Goal: Information Seeking & Learning: Learn about a topic

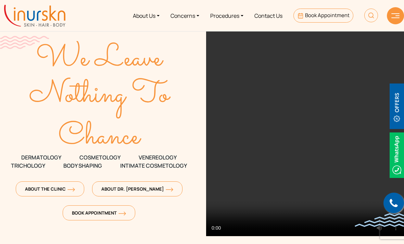
click at [233, 18] on link "Procedures" at bounding box center [227, 16] width 44 height 26
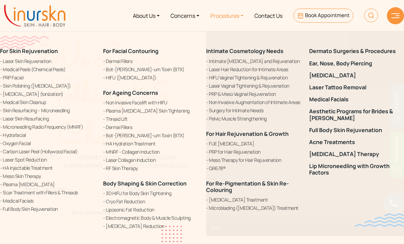
scroll to position [0, 0]
click at [219, 168] on link "QR678®" at bounding box center [253, 167] width 95 height 7
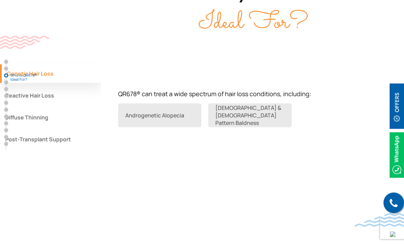
scroll to position [520, 0]
click at [82, 105] on button "Reactive Hair Loss" at bounding box center [50, 95] width 101 height 18
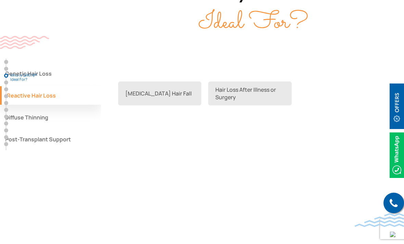
click at [94, 124] on button "Diffuse Thinning" at bounding box center [50, 117] width 101 height 18
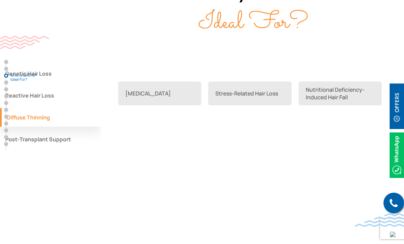
click at [97, 148] on button "Post-Transplant Support" at bounding box center [50, 139] width 101 height 18
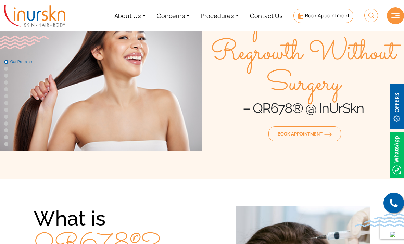
scroll to position [0, 0]
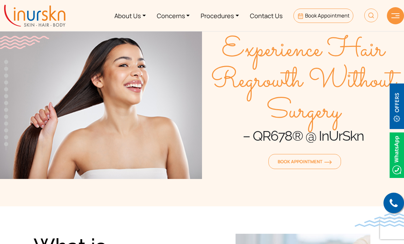
click at [224, 19] on link "Procedures" at bounding box center [219, 16] width 49 height 26
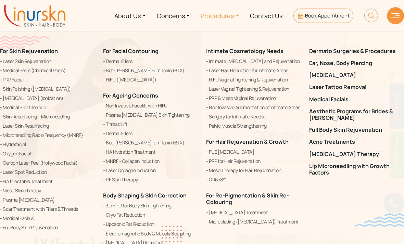
click at [235, 154] on link "FUE [MEDICAL_DATA]" at bounding box center [253, 152] width 95 height 8
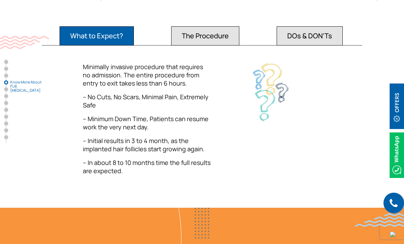
scroll to position [952, 0]
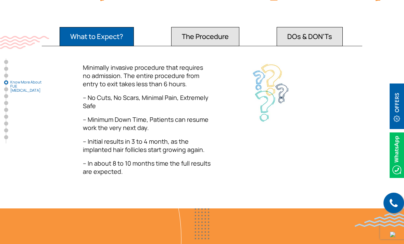
click at [312, 46] on button "DOs & DON'Ts" at bounding box center [309, 36] width 66 height 19
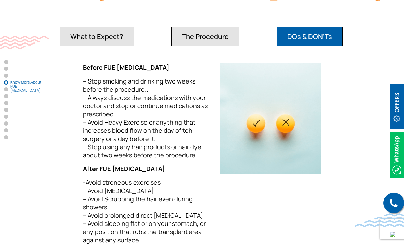
click at [227, 46] on button "The Procedure" at bounding box center [205, 36] width 68 height 19
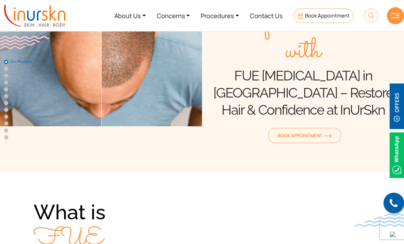
scroll to position [25, 0]
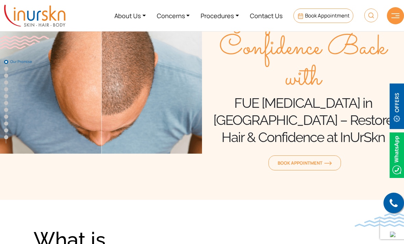
click at [302, 18] on icon at bounding box center [300, 16] width 6 height 6
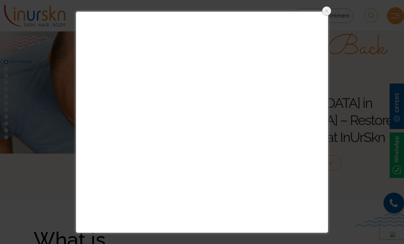
click at [325, 13] on div at bounding box center [326, 10] width 11 height 11
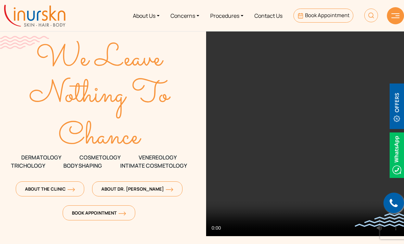
scroll to position [0, 0]
click at [323, 18] on span "Book Appointment" at bounding box center [327, 15] width 44 height 7
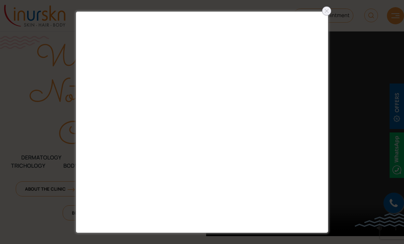
scroll to position [0, 0]
